Goal: Transaction & Acquisition: Purchase product/service

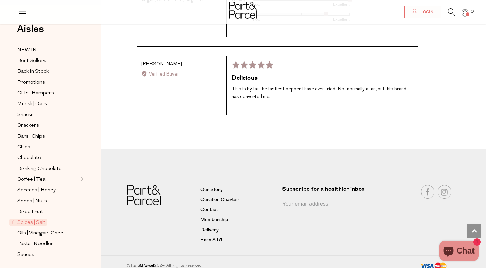
scroll to position [981, 0]
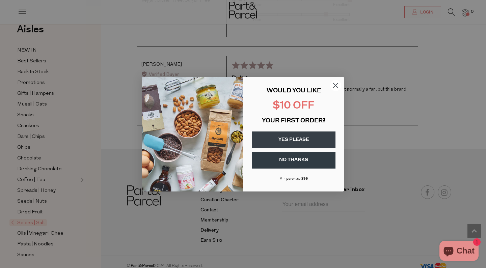
click at [294, 142] on button "YES PLEASE" at bounding box center [294, 140] width 84 height 17
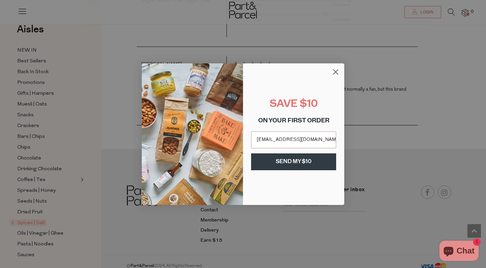
type input "hylandtribe82@gmail.com"
click at [301, 164] on button "SEND MY $10" at bounding box center [293, 162] width 85 height 17
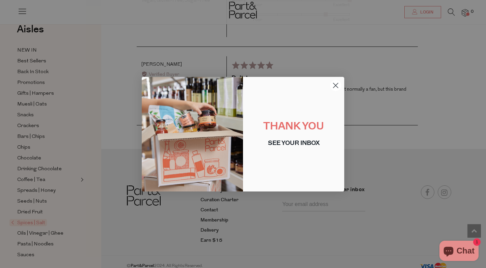
click at [335, 87] on circle "Close dialog" at bounding box center [335, 85] width 11 height 11
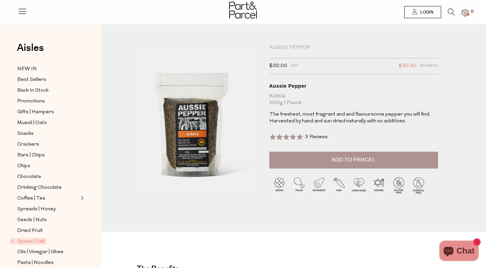
scroll to position [0, 0]
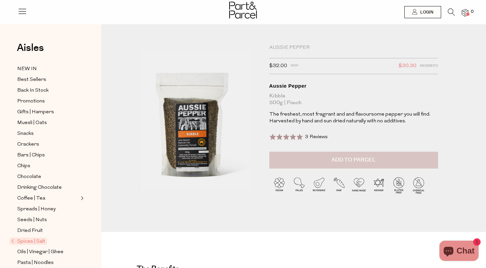
click at [331, 162] on button "Add to Parcel" at bounding box center [353, 160] width 169 height 17
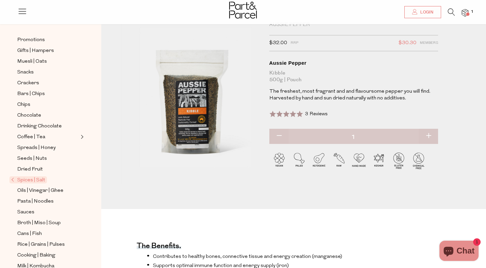
scroll to position [62, 0]
click at [36, 179] on span "Spices | Salt" at bounding box center [27, 178] width 37 height 7
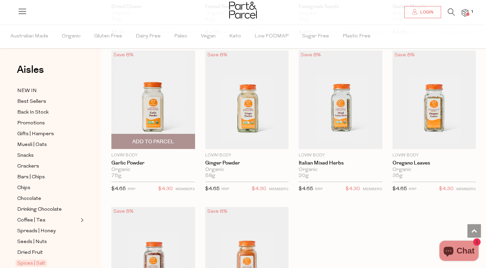
scroll to position [1770, 0]
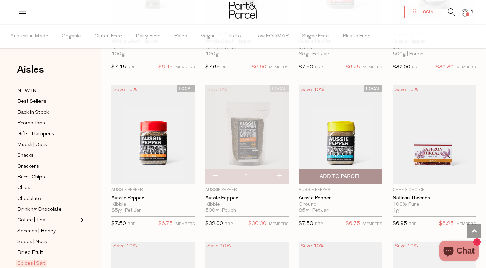
scroll to position [640, 0]
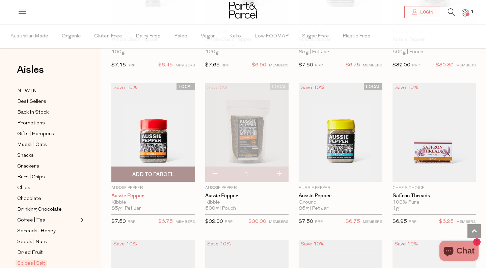
click at [137, 195] on link "Aussie Pepper" at bounding box center [153, 196] width 84 height 6
